Goal: Information Seeking & Learning: Learn about a topic

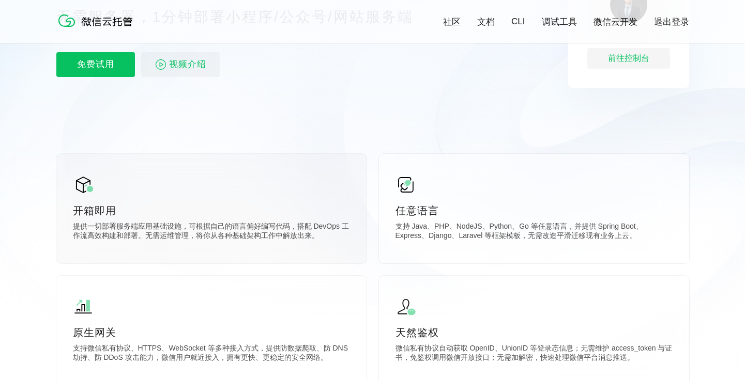
scroll to position [134, 0]
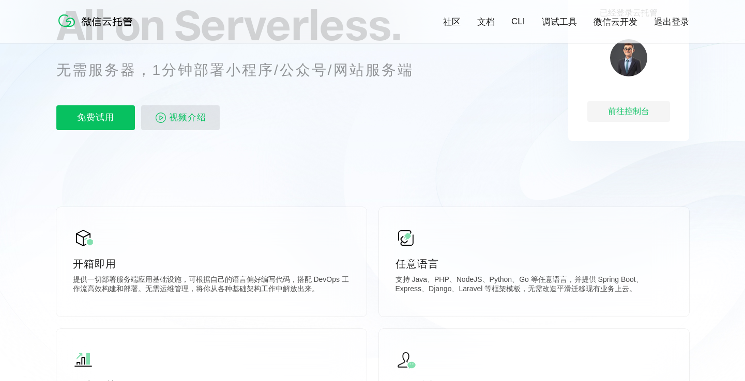
click at [180, 119] on span "视频介绍" at bounding box center [187, 117] width 37 height 25
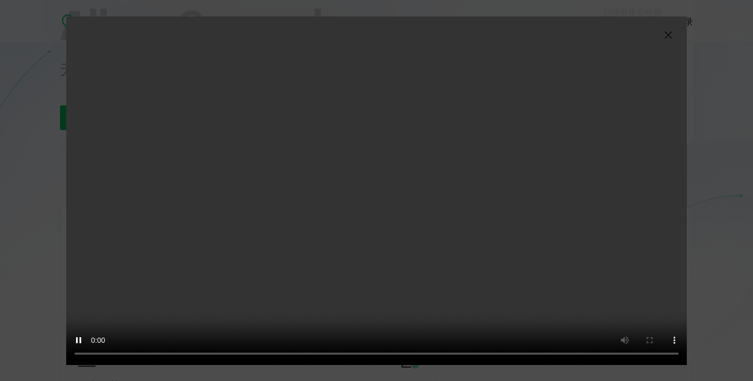
click at [669, 35] on img at bounding box center [668, 35] width 12 height 12
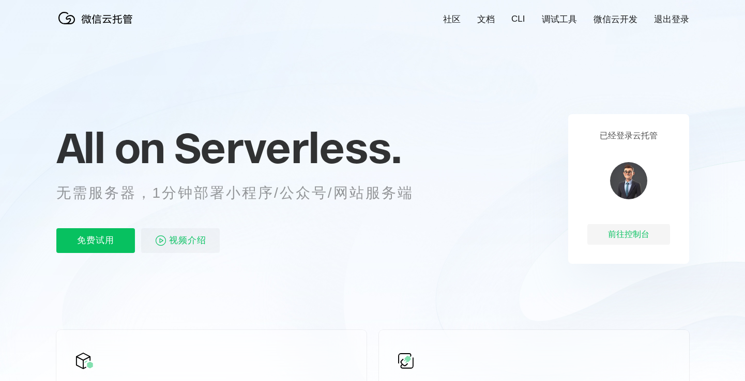
scroll to position [20, 0]
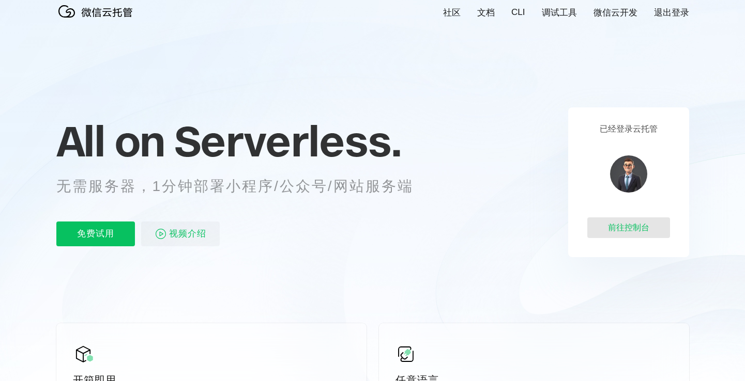
click at [632, 226] on div "前往控制台" at bounding box center [628, 228] width 83 height 21
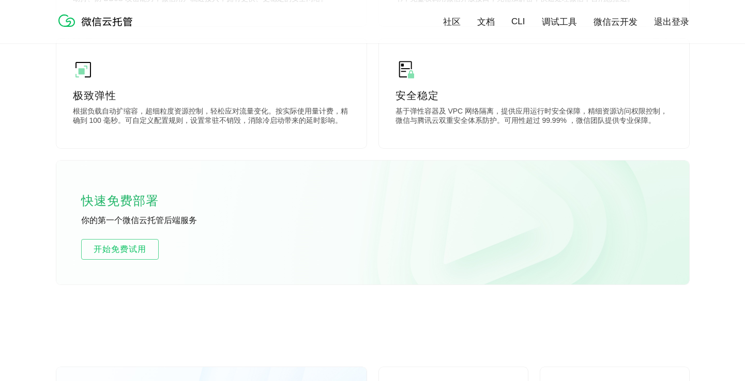
scroll to position [553, 0]
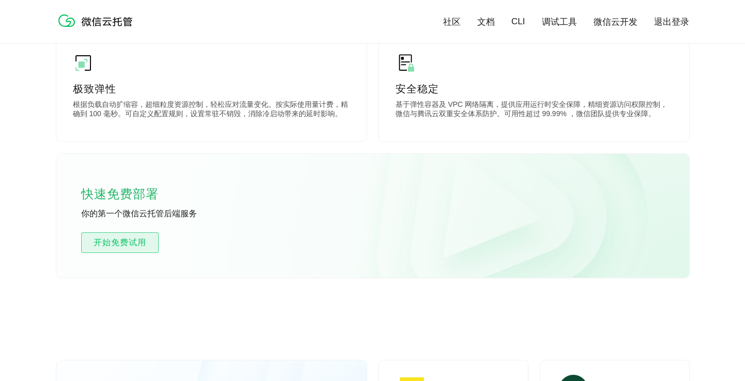
click at [103, 244] on span "开始免费试用" at bounding box center [120, 243] width 76 height 12
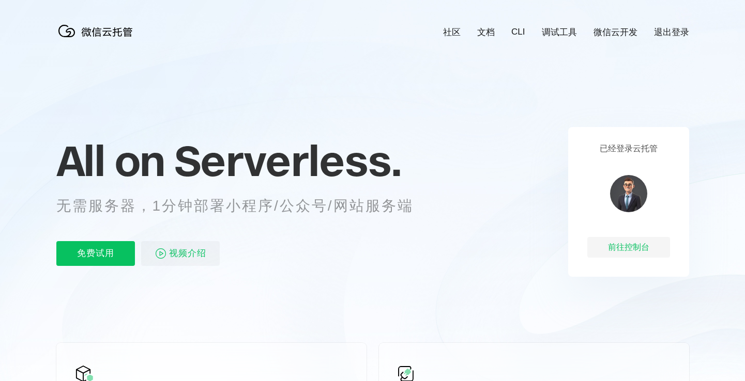
scroll to position [0, 1838]
click at [177, 252] on span "视频介绍" at bounding box center [187, 253] width 37 height 25
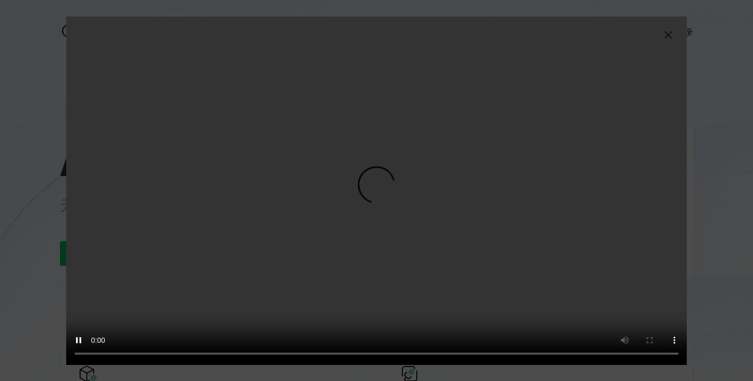
click at [668, 35] on img at bounding box center [668, 35] width 12 height 12
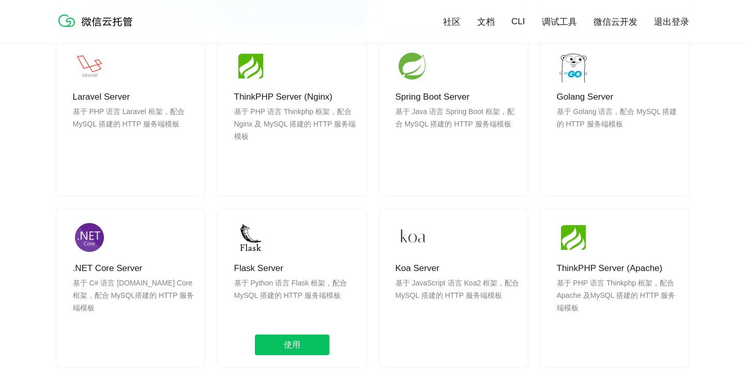
scroll to position [1083, 0]
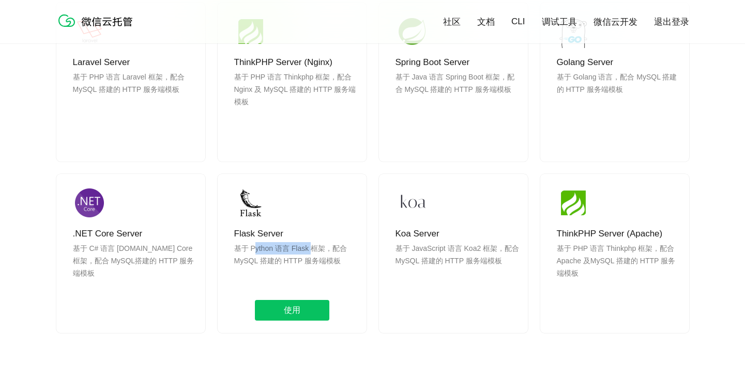
drag, startPoint x: 254, startPoint y: 250, endPoint x: 314, endPoint y: 247, distance: 59.5
click at [314, 247] on p "基于 Python 语言 Flask 框架，配合 MySQL 搭建的 HTTP 服务端模板" at bounding box center [296, 267] width 124 height 50
drag, startPoint x: 324, startPoint y: 247, endPoint x: 338, endPoint y: 259, distance: 18.3
click at [338, 259] on p "基于 Python 语言 Flask 框架，配合 MySQL 搭建的 HTTP 服务端模板" at bounding box center [296, 267] width 124 height 50
click at [300, 251] on p "基于 Python 语言 Flask 框架，配合 MySQL 搭建的 HTTP 服务端模板" at bounding box center [296, 267] width 124 height 50
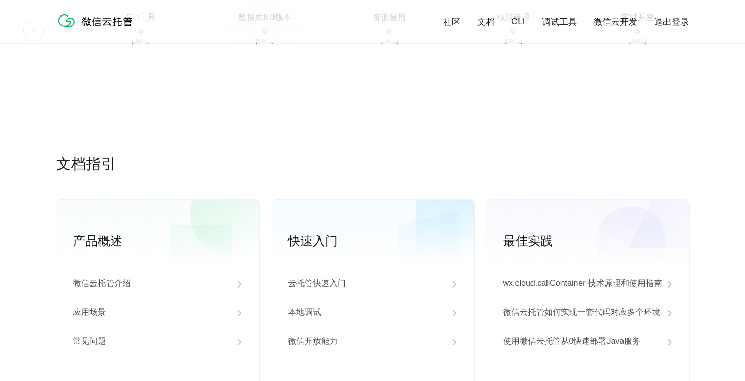
scroll to position [2569, 0]
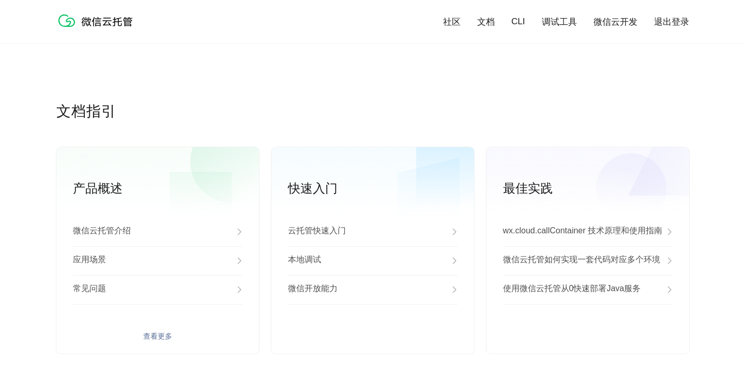
click at [139, 264] on div "应用场景" at bounding box center [158, 261] width 170 height 29
click at [328, 293] on p "微信开放能力" at bounding box center [313, 290] width 50 height 12
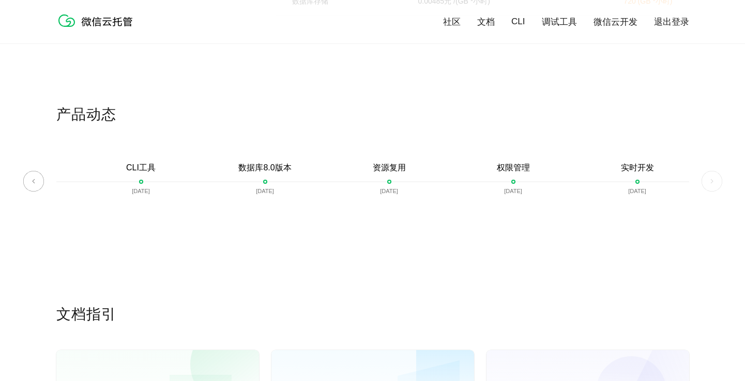
scroll to position [2313, 0]
